Goal: Task Accomplishment & Management: Use online tool/utility

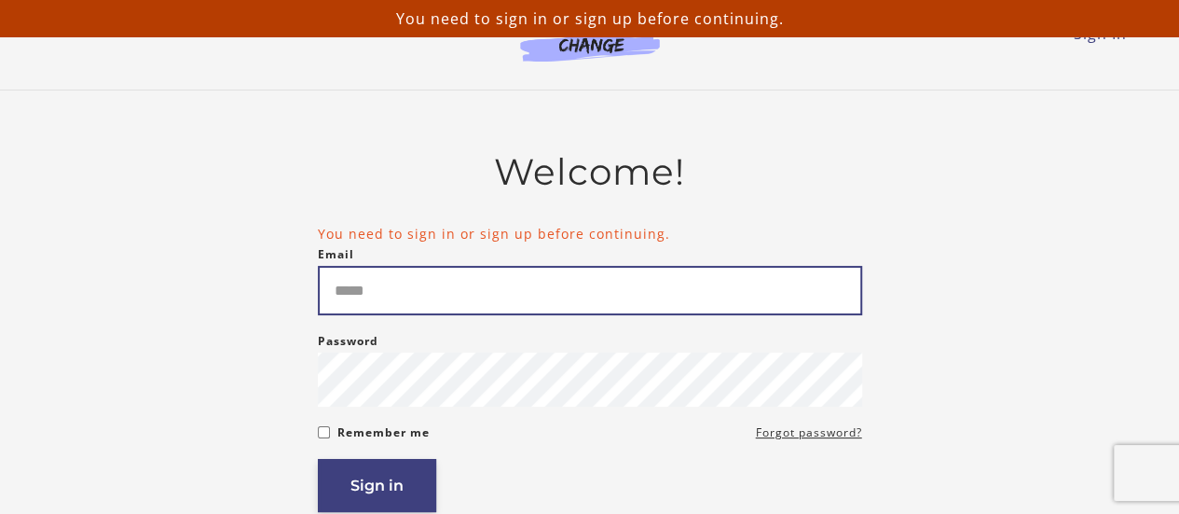
type input "**********"
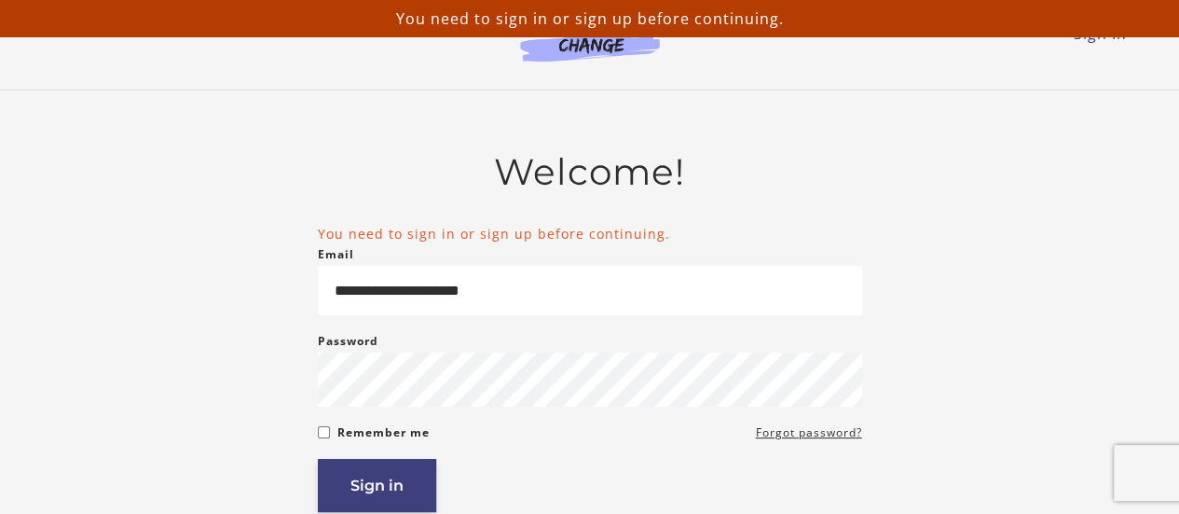
click at [386, 497] on button "Sign in" at bounding box center [377, 485] width 118 height 53
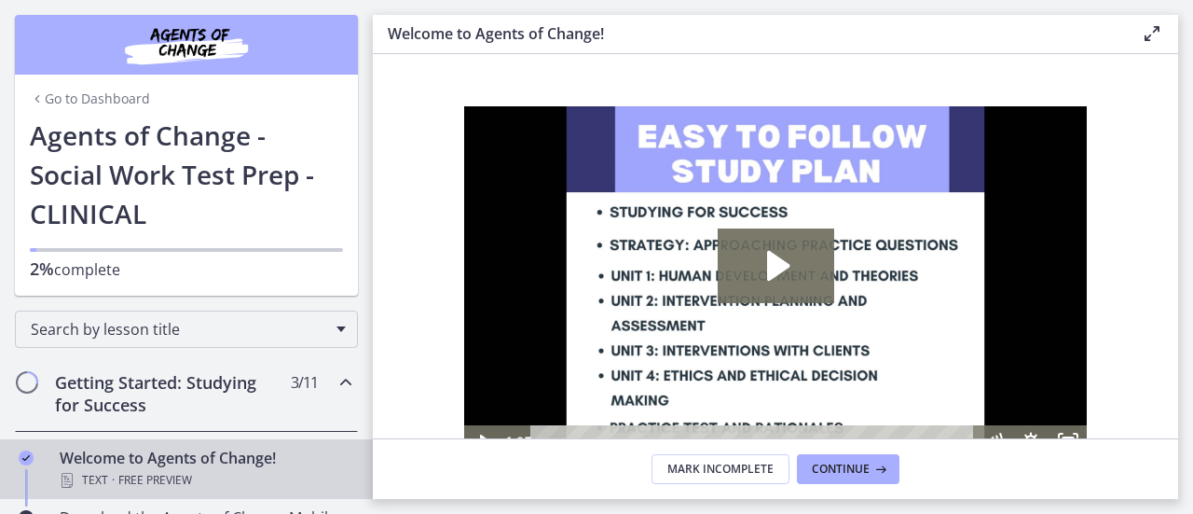
click at [115, 100] on link "Go to Dashboard" at bounding box center [90, 99] width 120 height 19
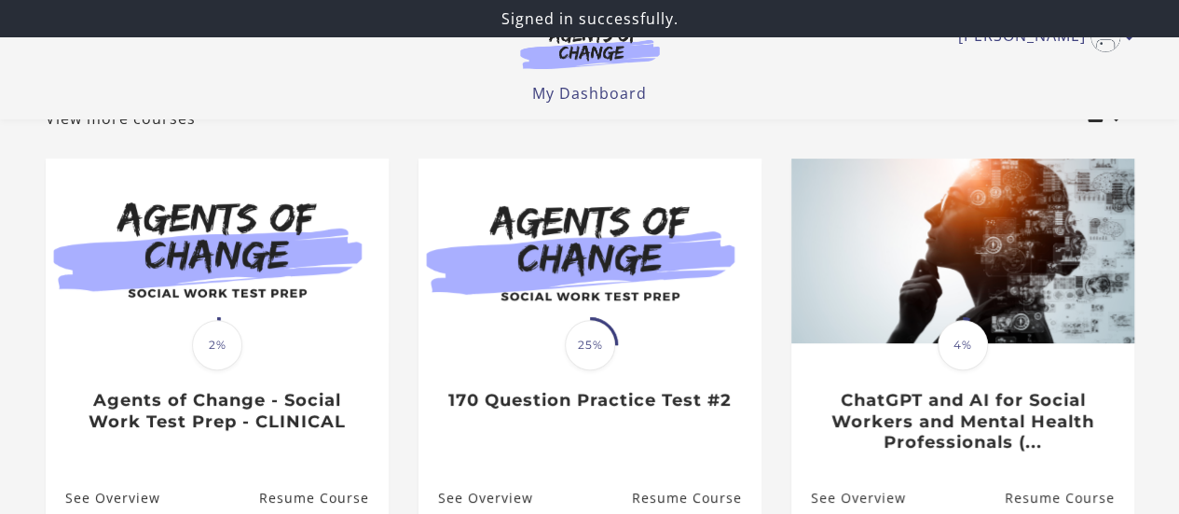
scroll to position [132, 0]
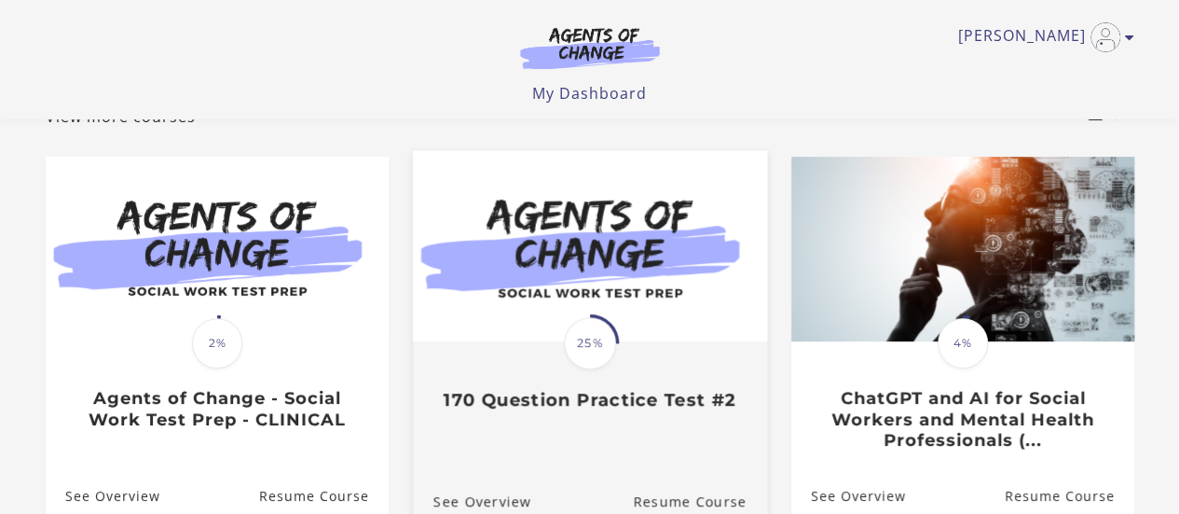
click at [582, 300] on img at bounding box center [589, 245] width 354 height 191
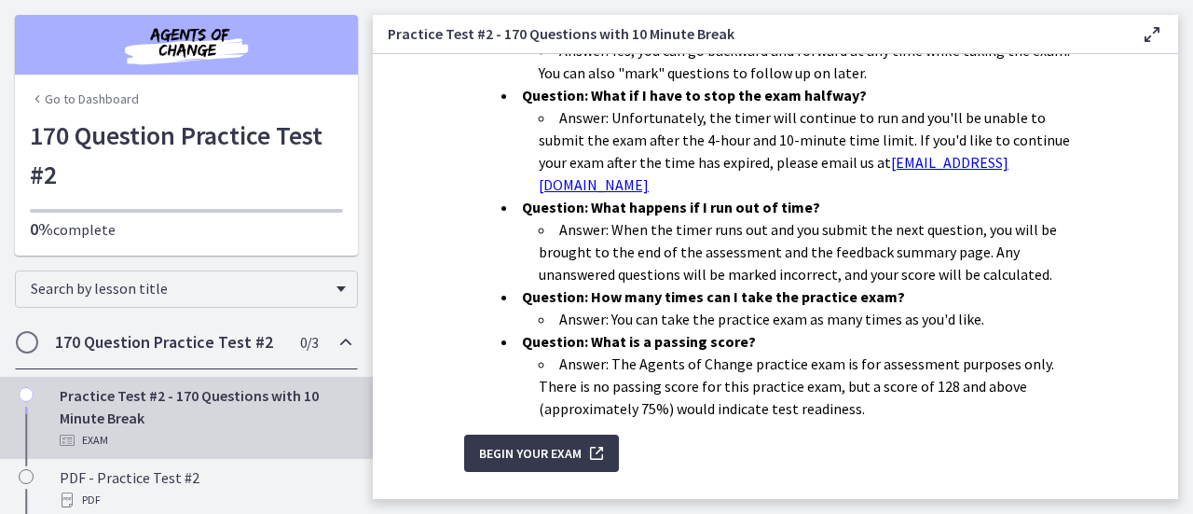
scroll to position [746, 0]
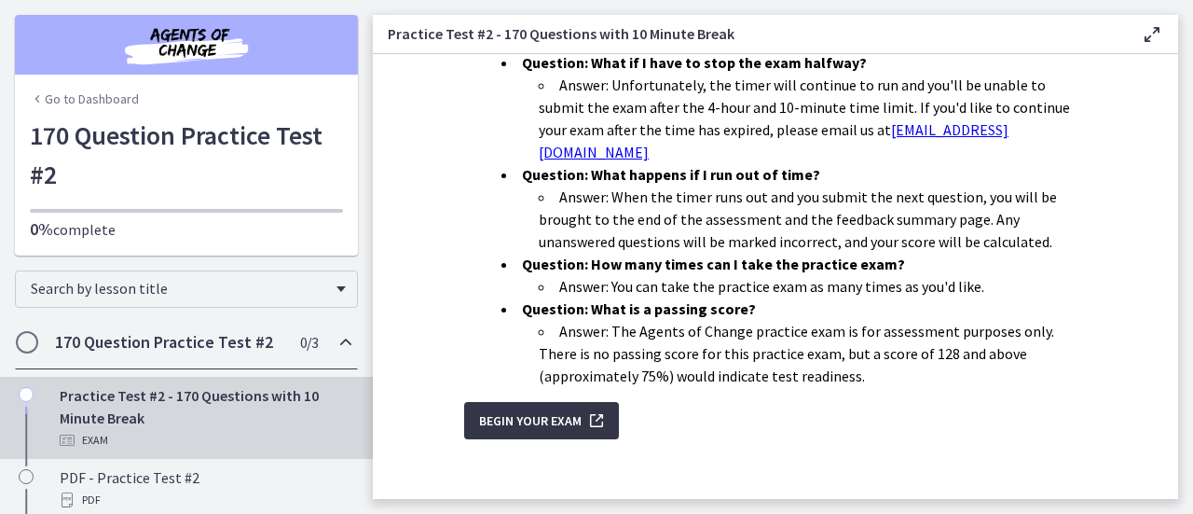
click at [507, 415] on span "Begin Your Exam" at bounding box center [530, 420] width 103 height 22
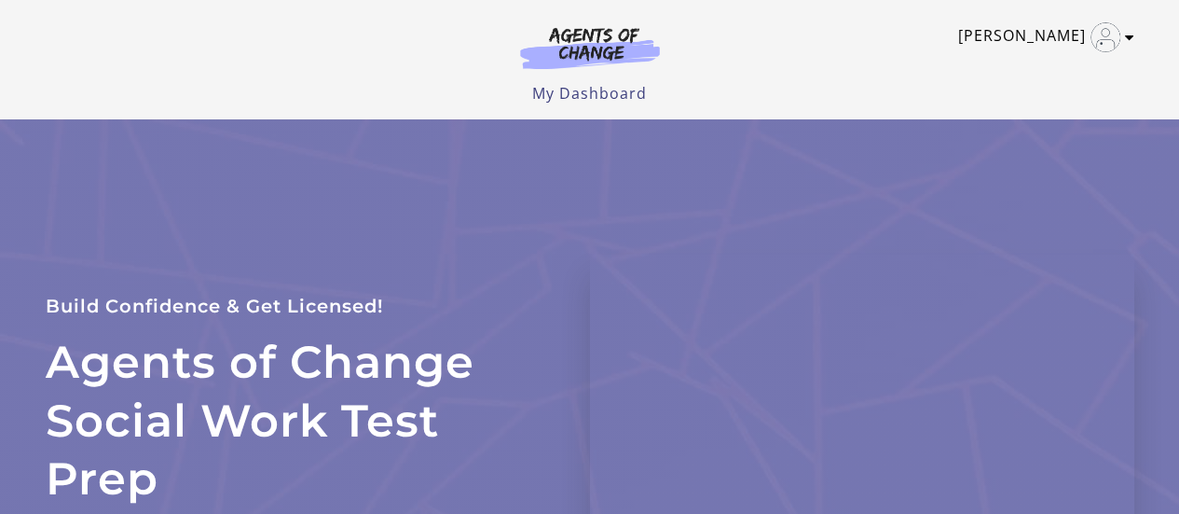
click at [1044, 46] on link "[PERSON_NAME]" at bounding box center [1041, 37] width 167 height 30
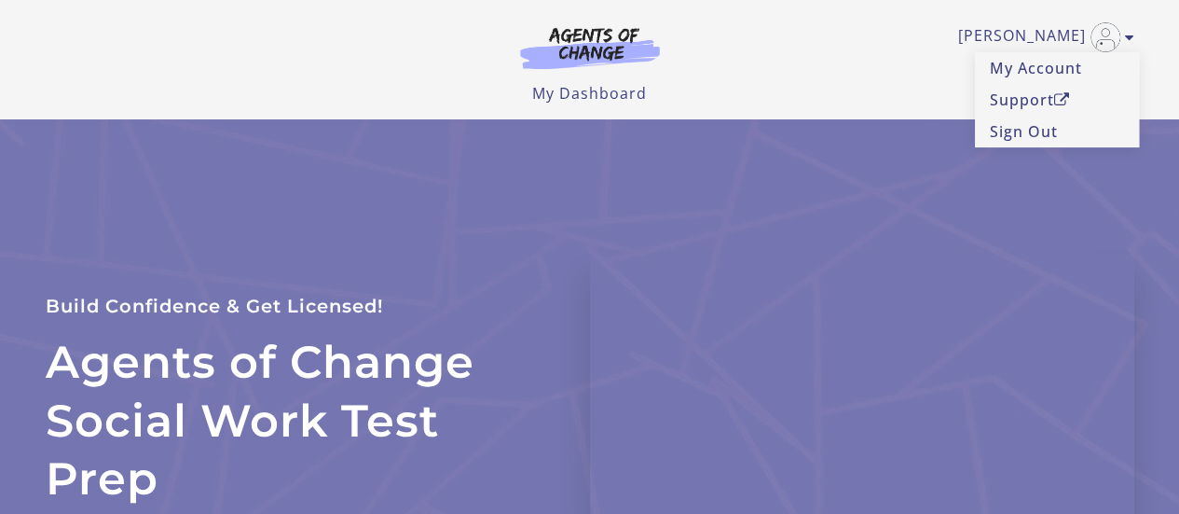
click at [697, 182] on div "Agents of Change Social Work Test Prep Build Confidence & Get Licensed! Enroll …" at bounding box center [590, 411] width 1119 height 584
click at [586, 87] on link "My Dashboard" at bounding box center [589, 93] width 115 height 21
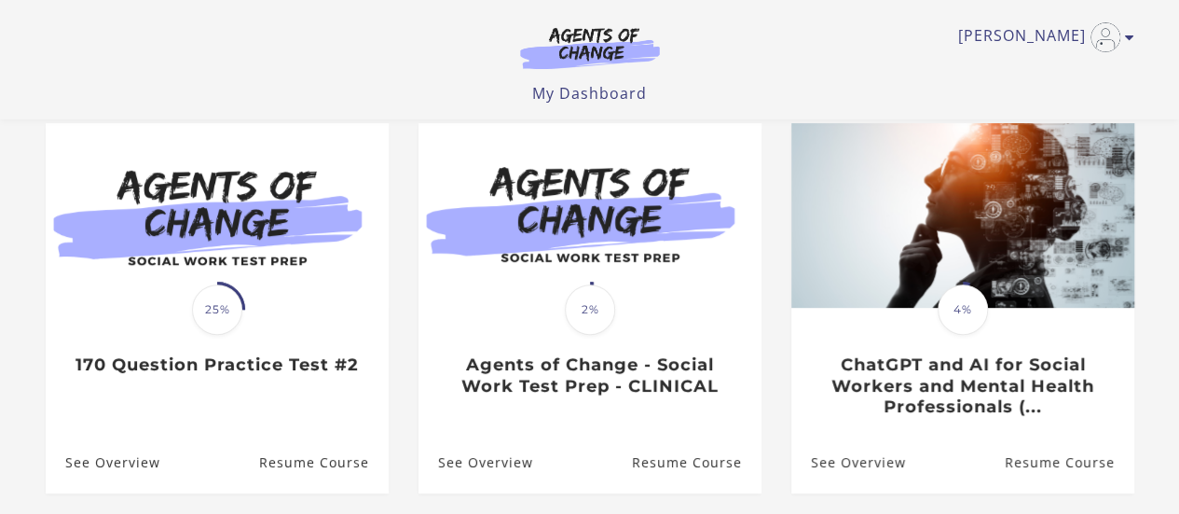
scroll to position [170, 0]
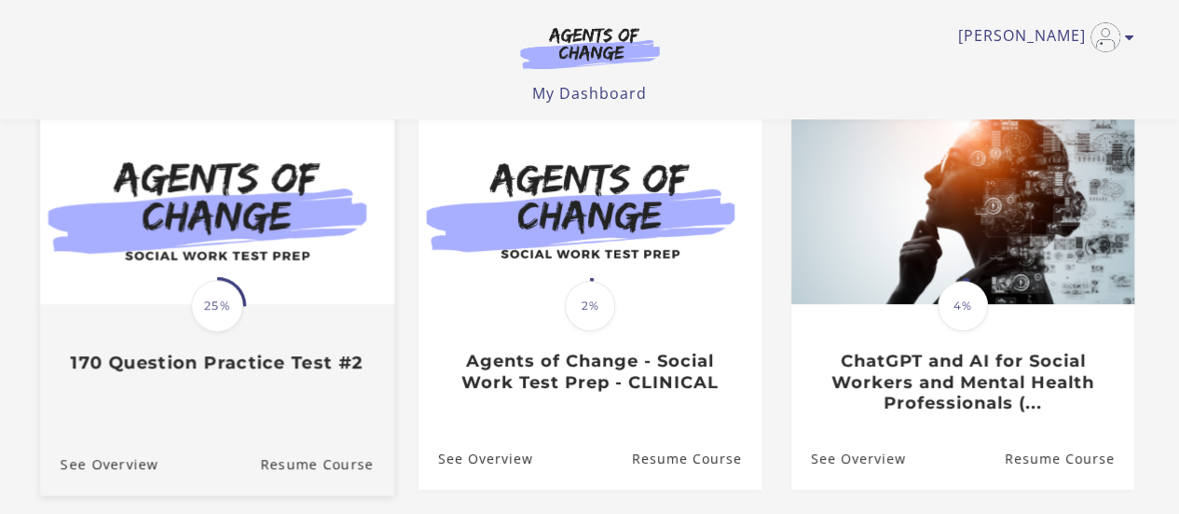
click at [292, 425] on div "Translation missing: en.liquid.partials.dashboard_course_card.progress_descript…" at bounding box center [216, 304] width 354 height 382
click at [319, 473] on link "Resume Course" at bounding box center [327, 463] width 134 height 62
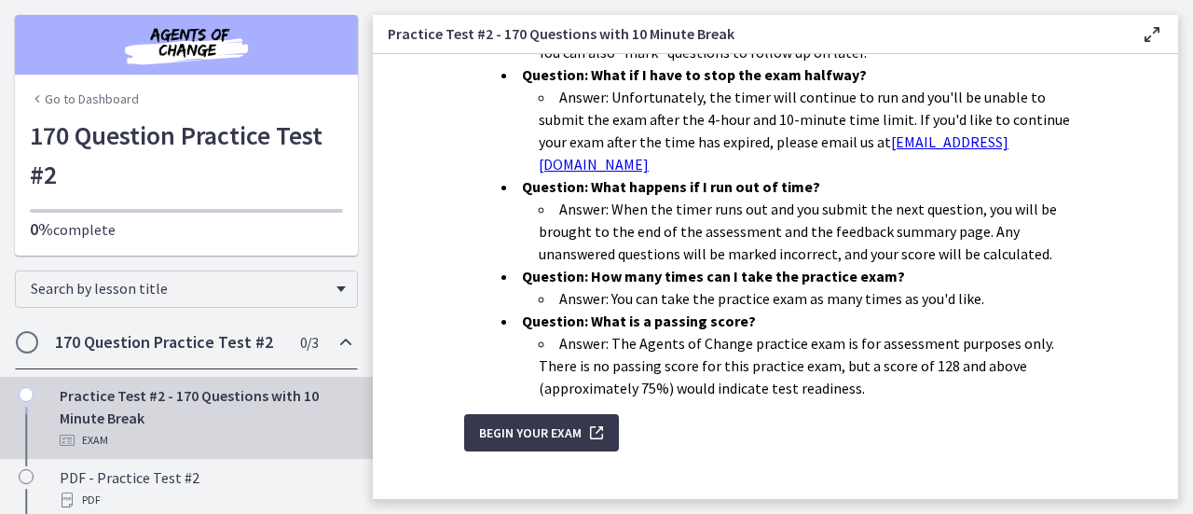
scroll to position [746, 0]
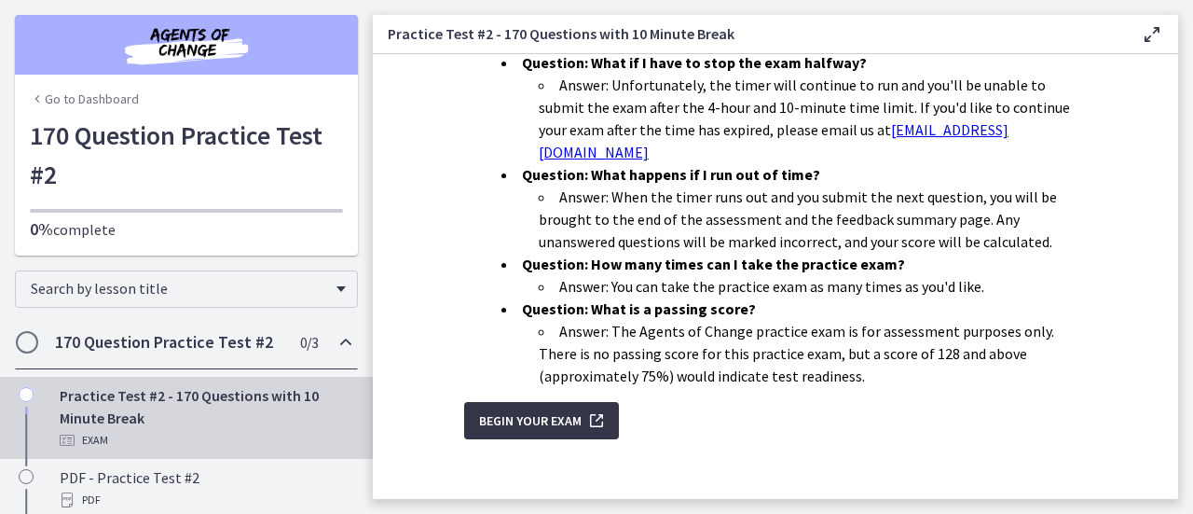
click at [535, 409] on span "Begin Your Exam" at bounding box center [530, 420] width 103 height 22
